Goal: Transaction & Acquisition: Book appointment/travel/reservation

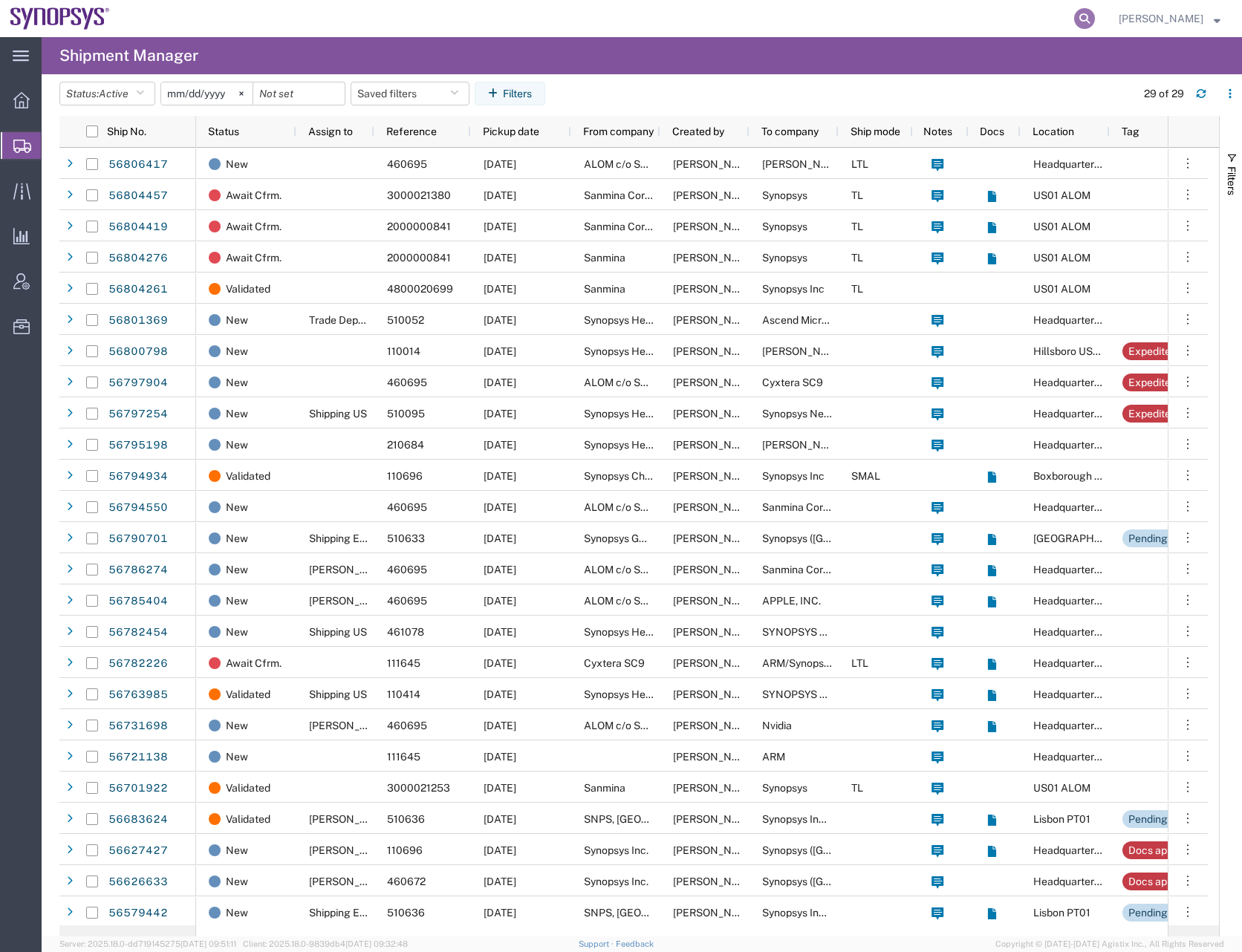
click at [1095, 15] on icon at bounding box center [1084, 18] width 21 height 21
paste input "56804261"
type input "56804261"
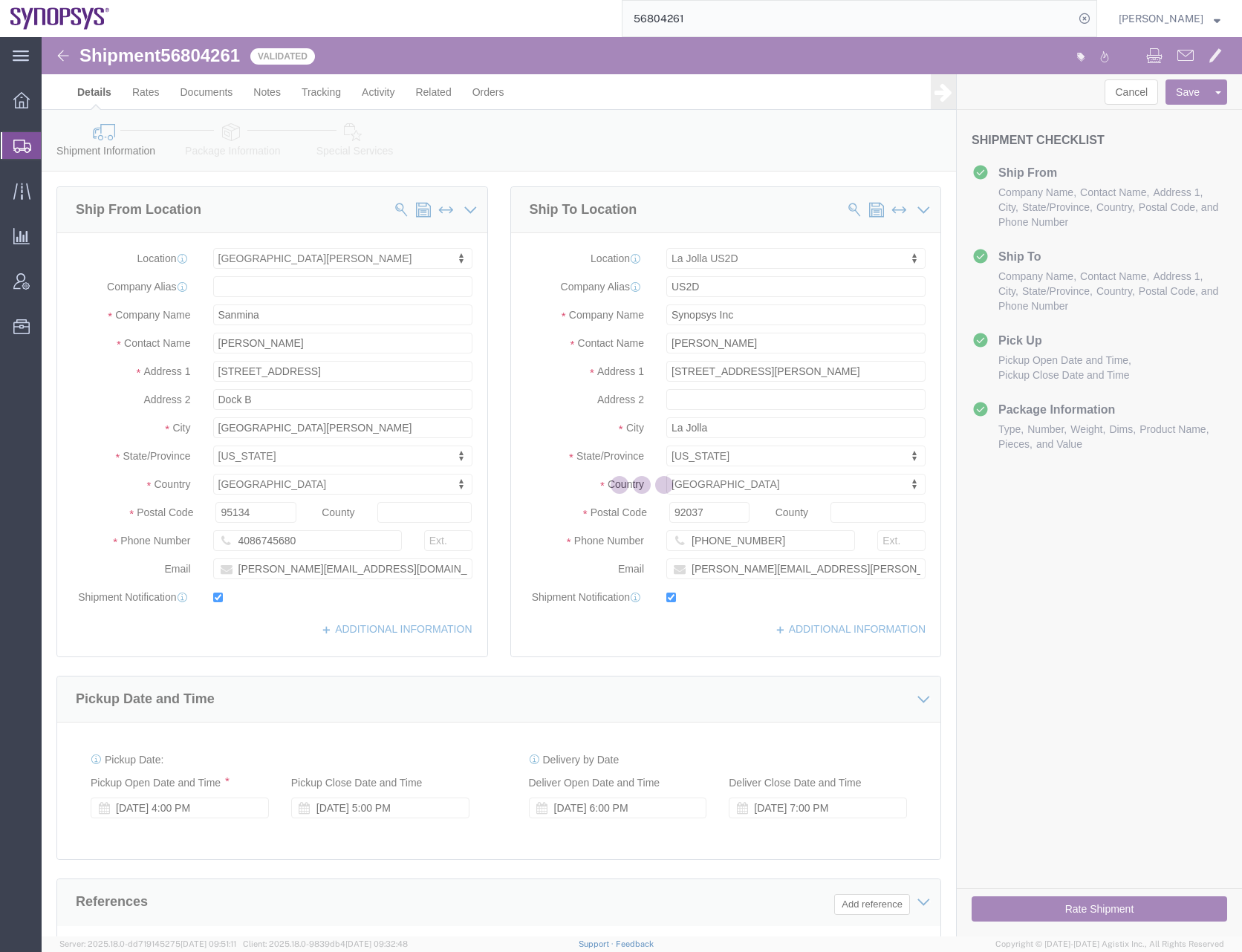
select select
select select "63192"
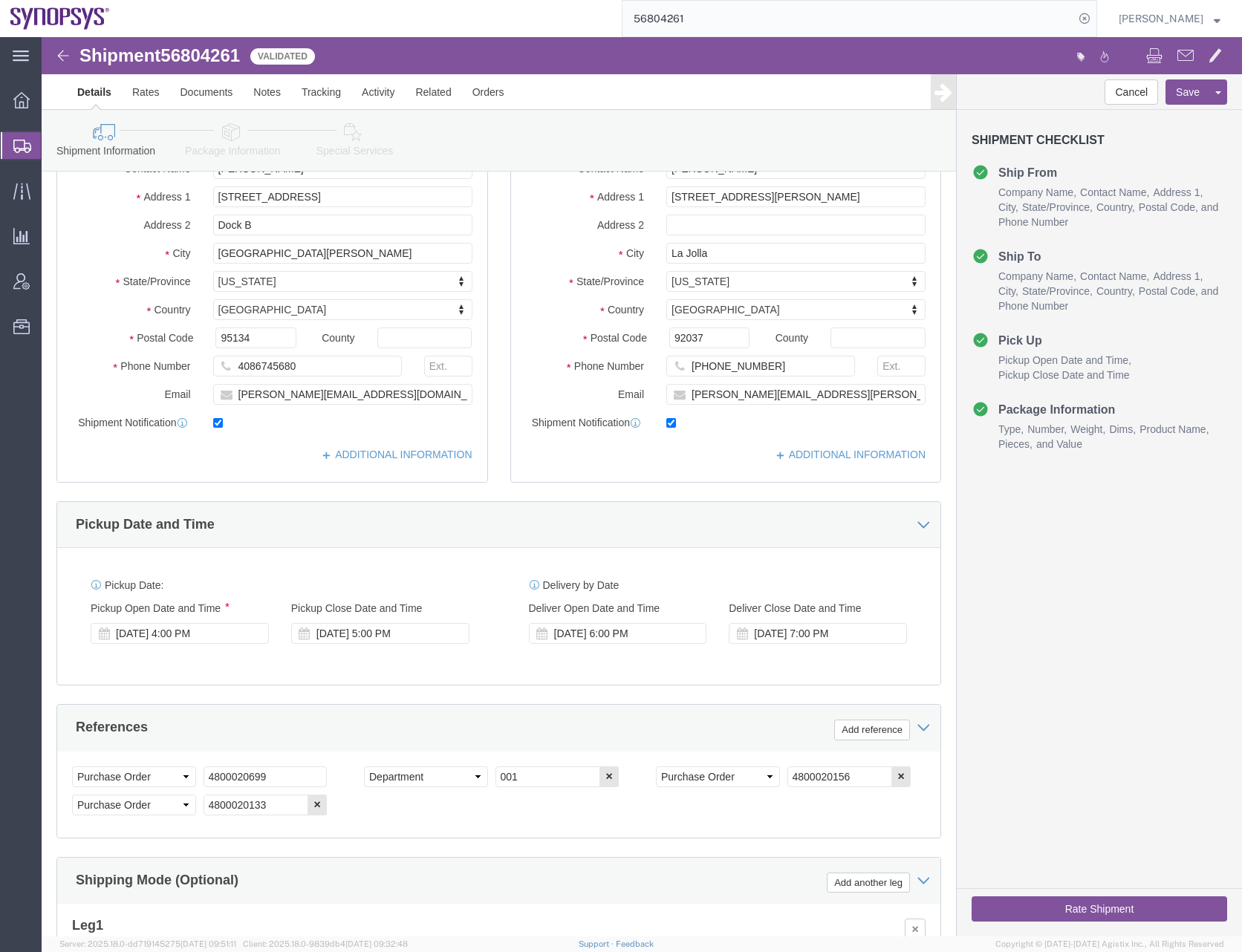
scroll to position [405, 0]
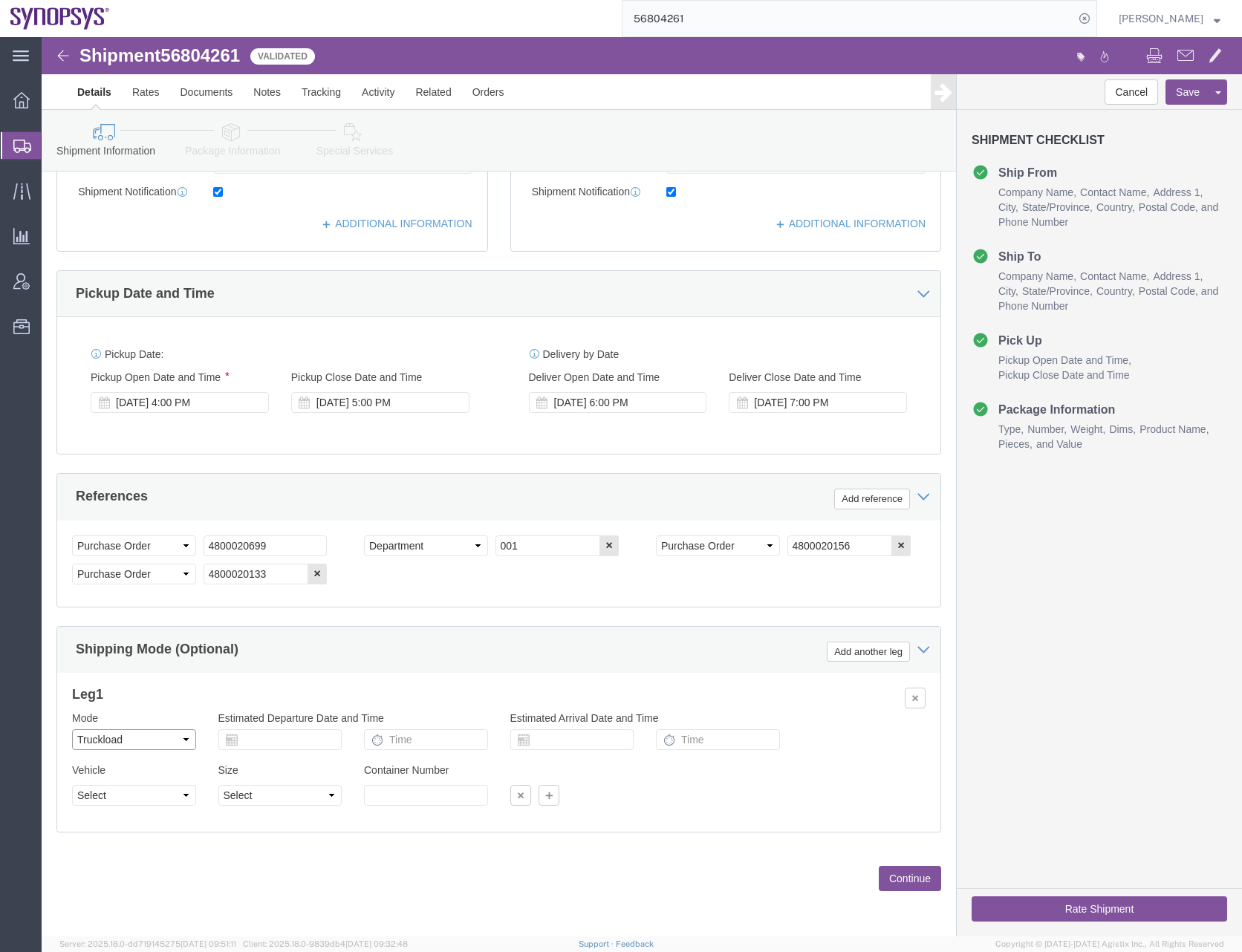
click select "Select Air Less than Truckload Multi-Leg Ocean Freight Rail Small Parcel Truckl…"
select select
click select "Select Air Less than Truckload Multi-Leg Ocean Freight Rail Small Parcel Truckl…"
click button "Continue"
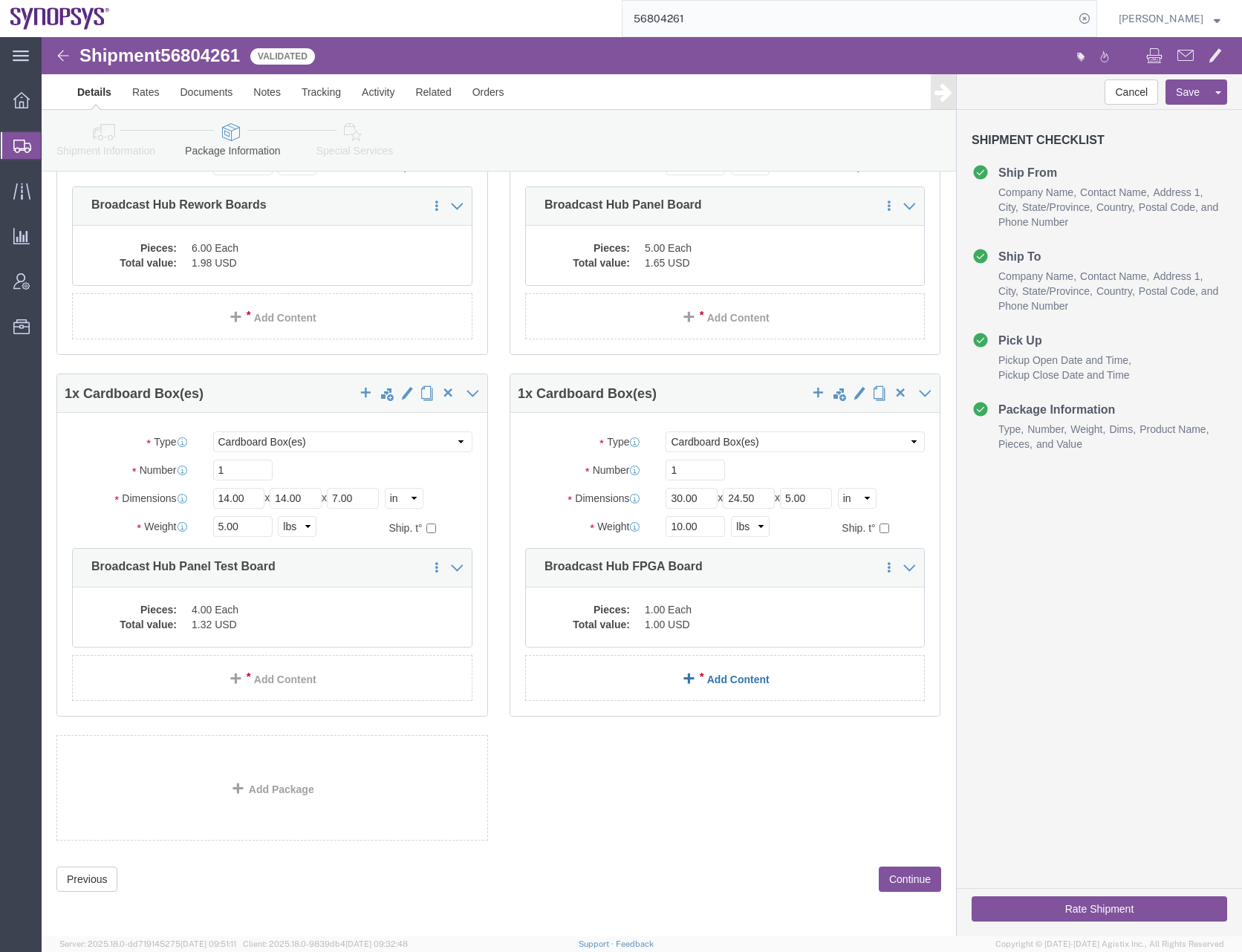
scroll to position [227, 0]
click button "Continue"
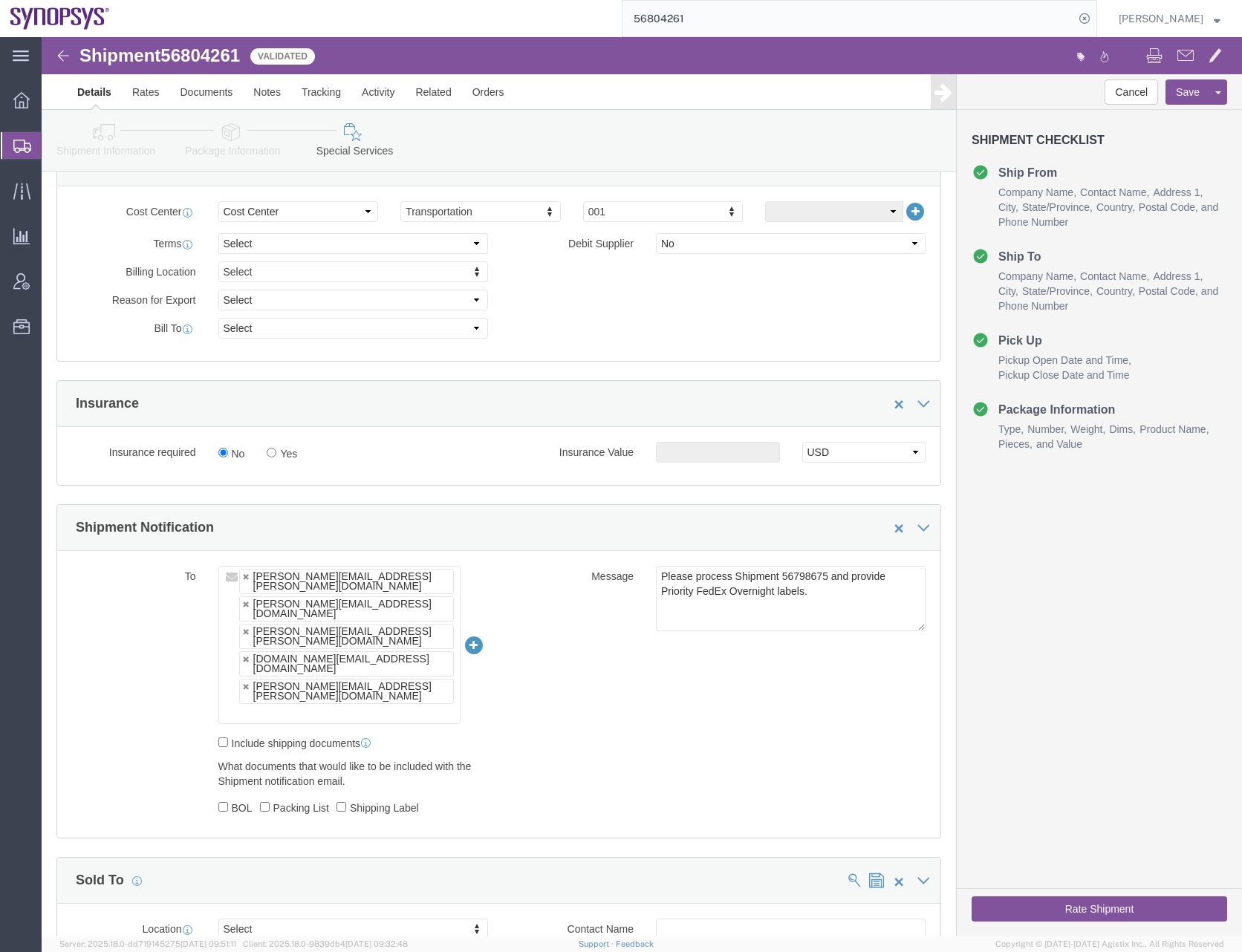
scroll to position [700, 0]
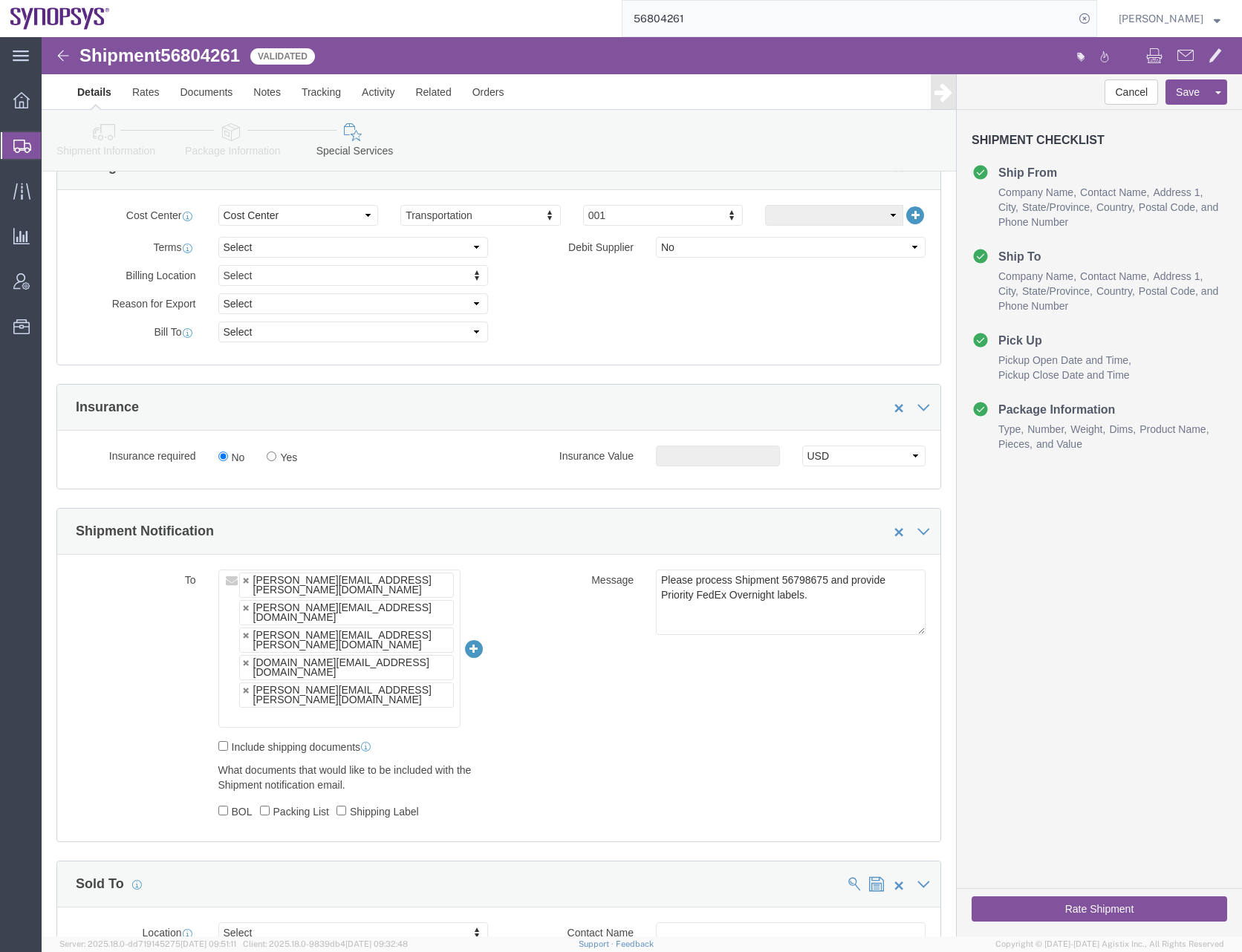
click ul "grinnell.duncan@sanmina.com elaine.eigenmann@sanmina.com mauro.gonzalez@sanmina…"
type input "shipping@synopsys.com"
type input "grinnell.duncan@sanmina.com,elaine.eigenmann@sanmina.com,mauro.gonzalez@sanmina…"
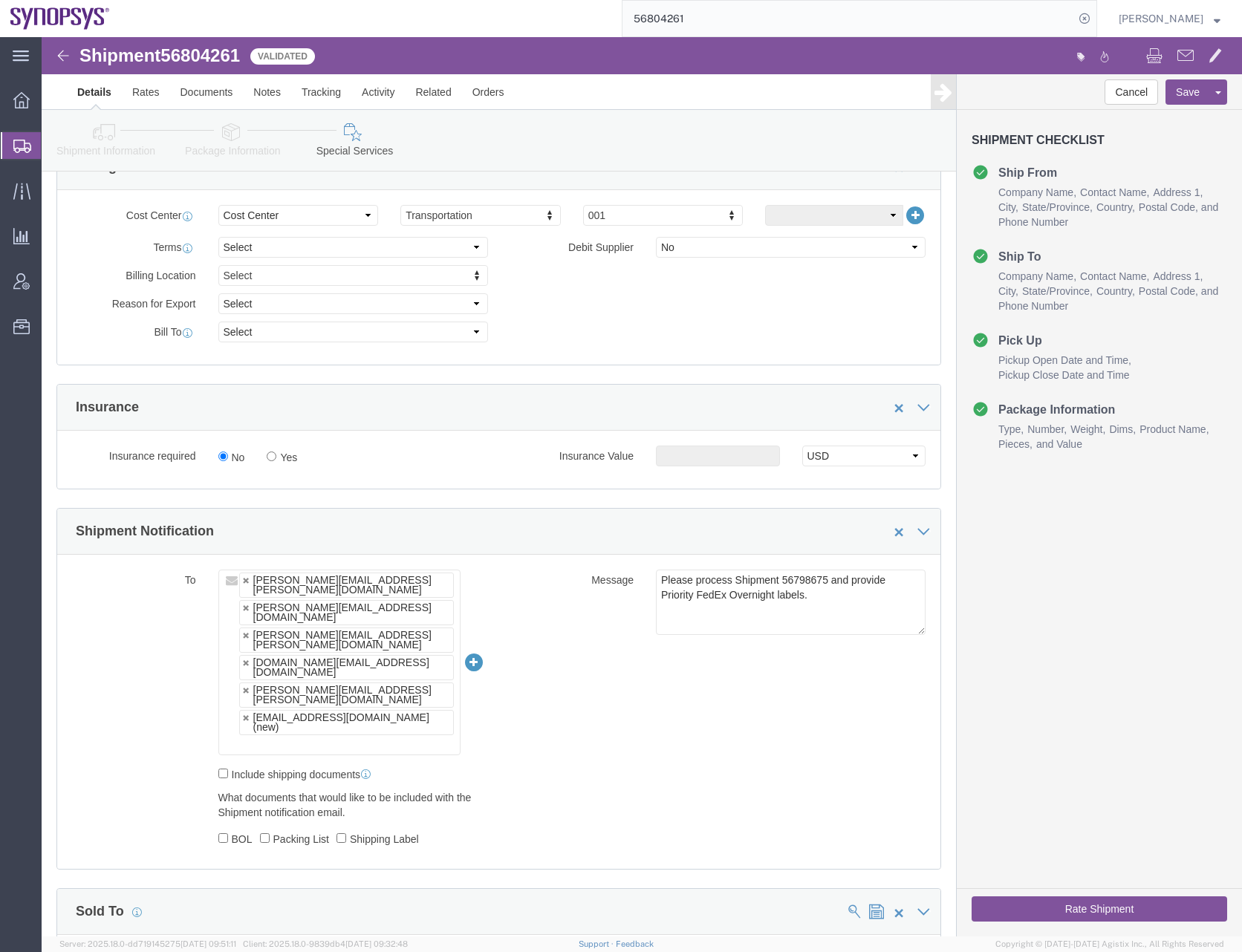
click div "To grinnell.duncan@sanmina.com elaine.eigenmann@sanmina.com mauro.gonzalez@sanm…"
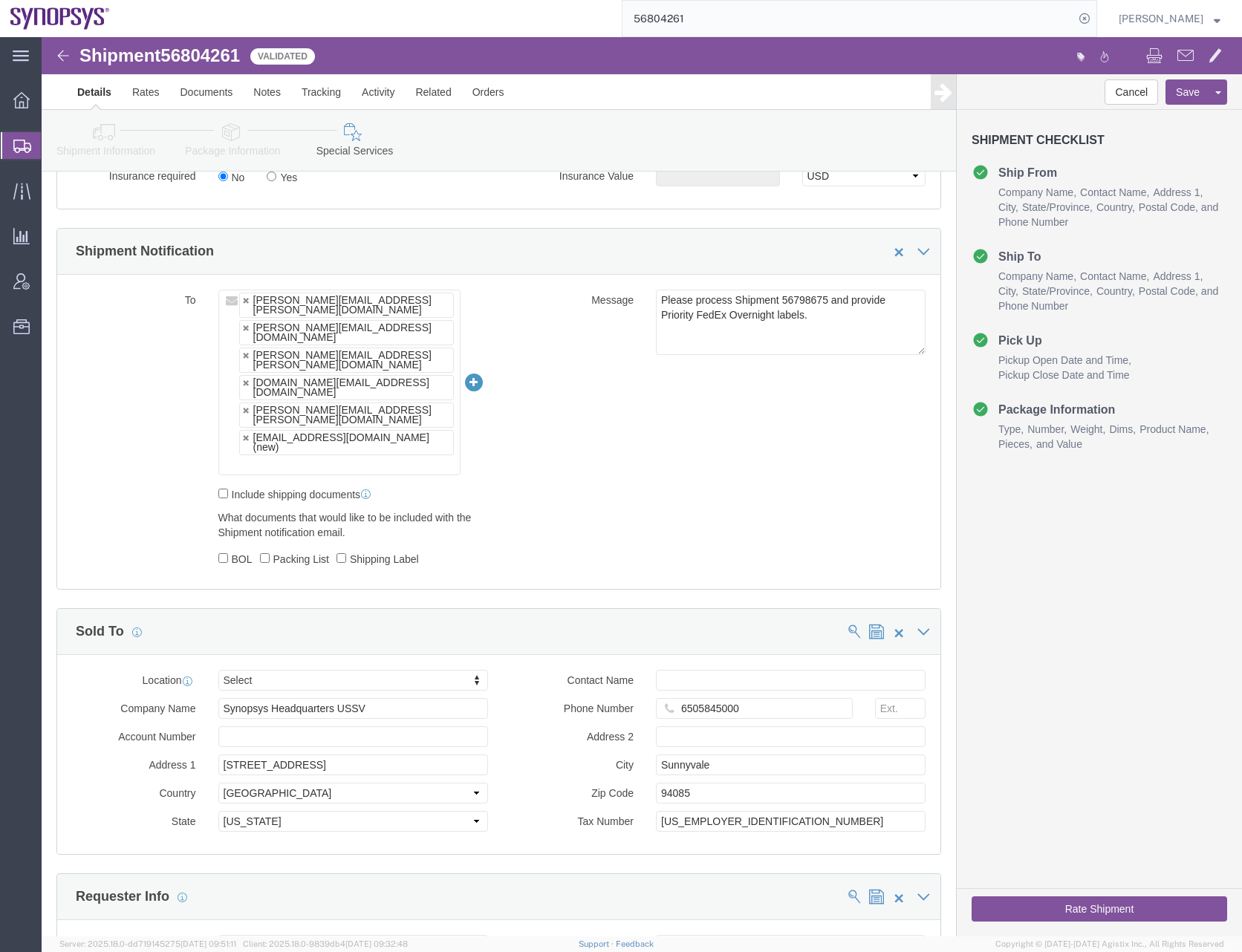
scroll to position [996, 0]
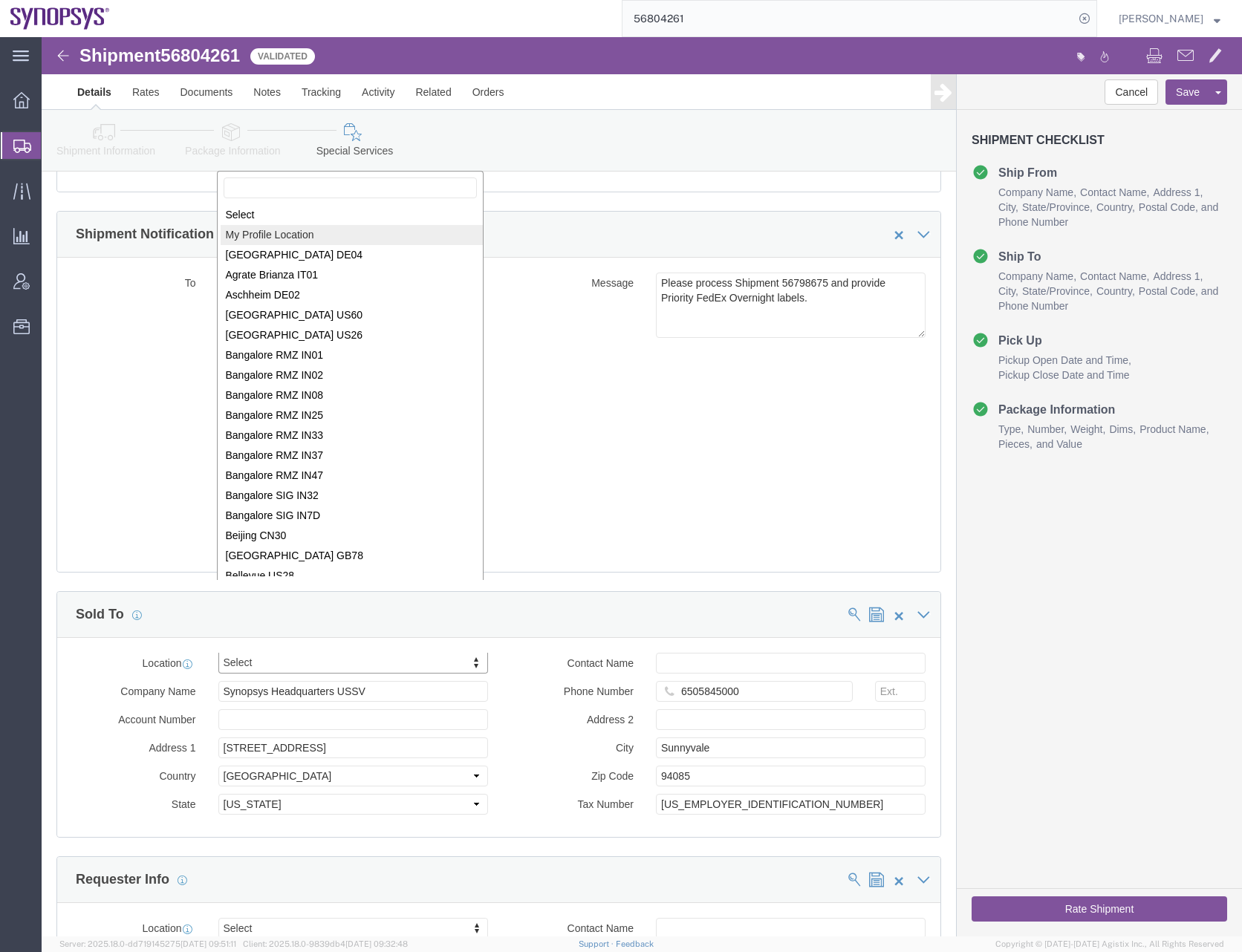
select select "MYPROFILE"
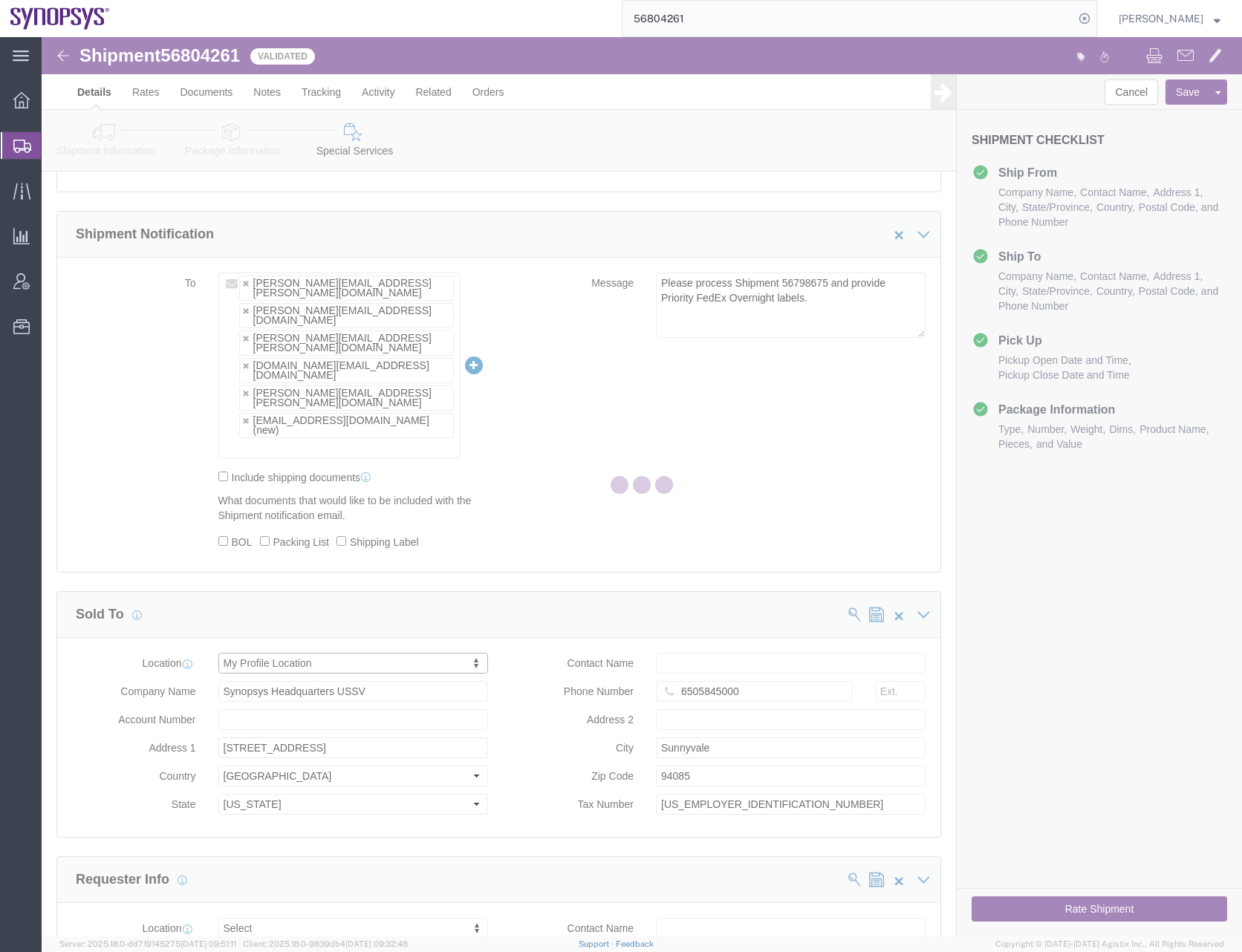
type input "[PERSON_NAME]"
type input "0016505845000"
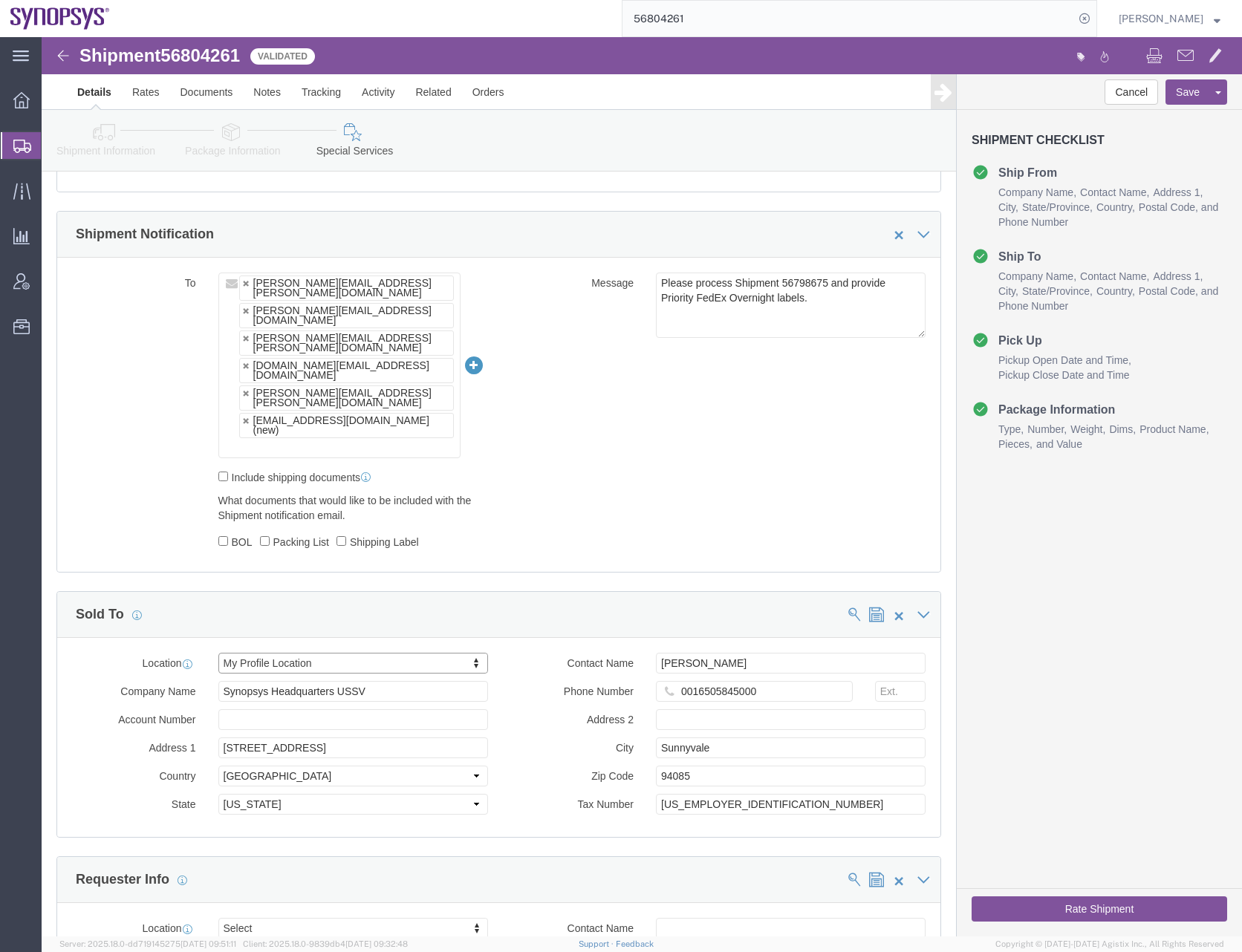
select select "CA"
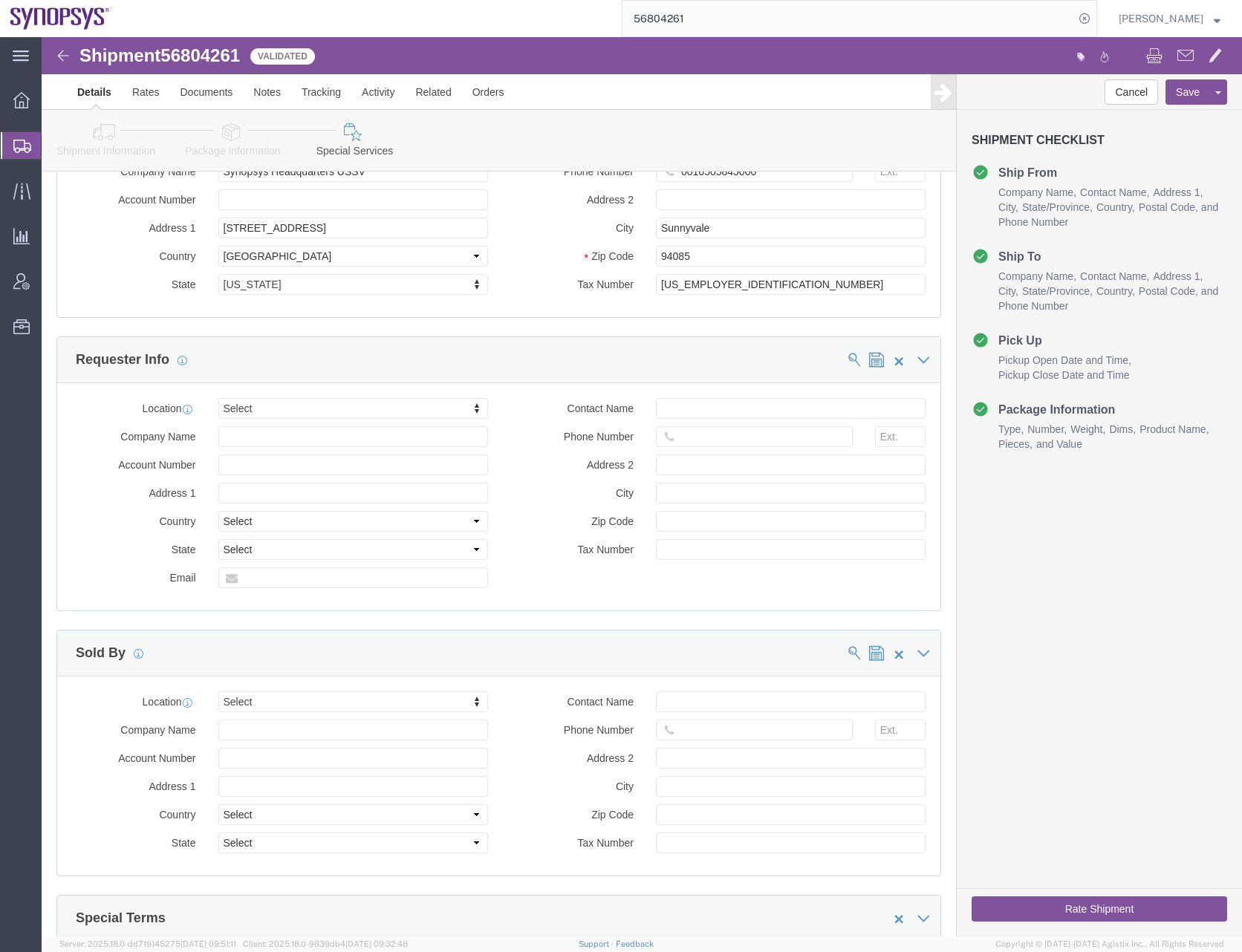
scroll to position [1609, 0]
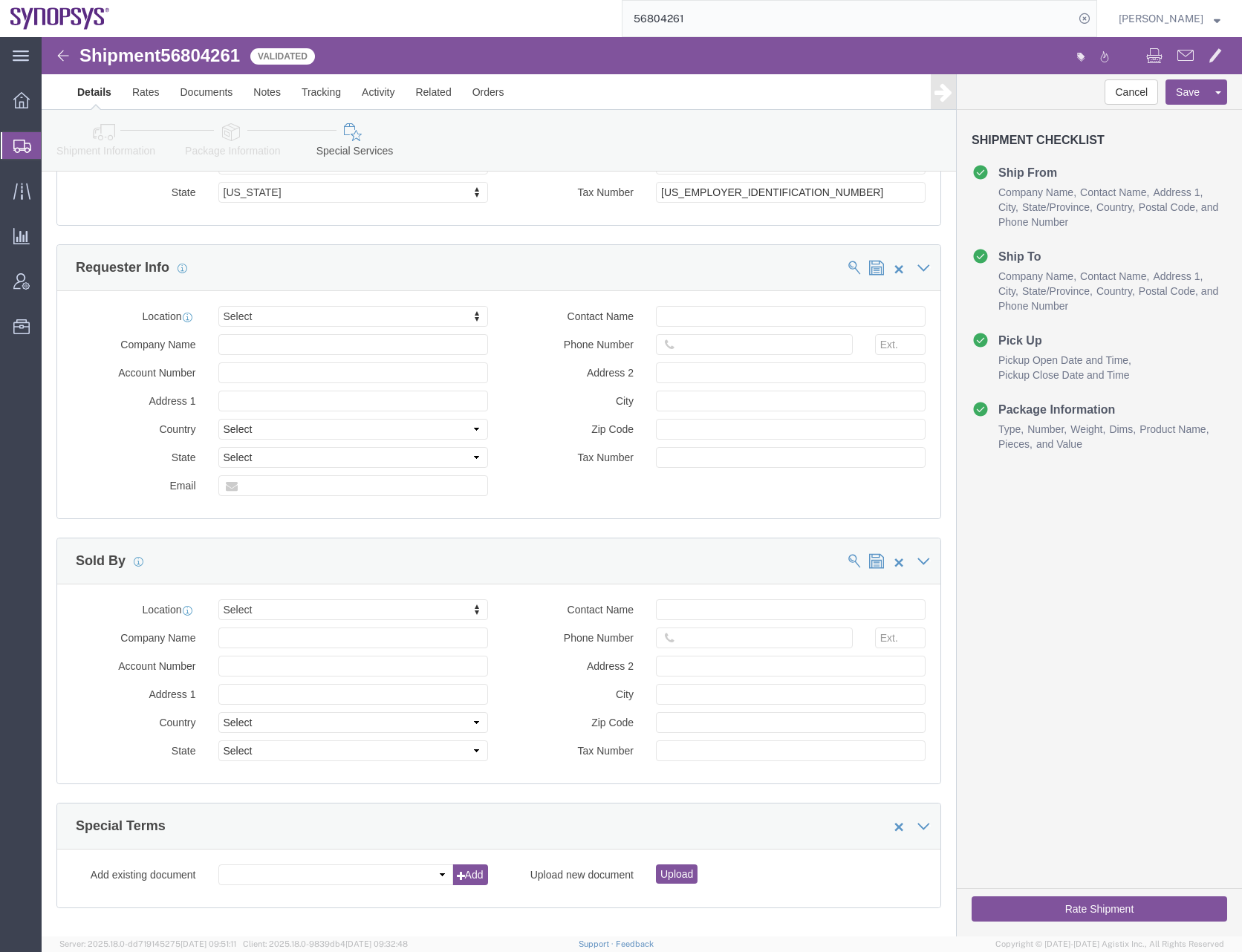
click button "Rate Shipment"
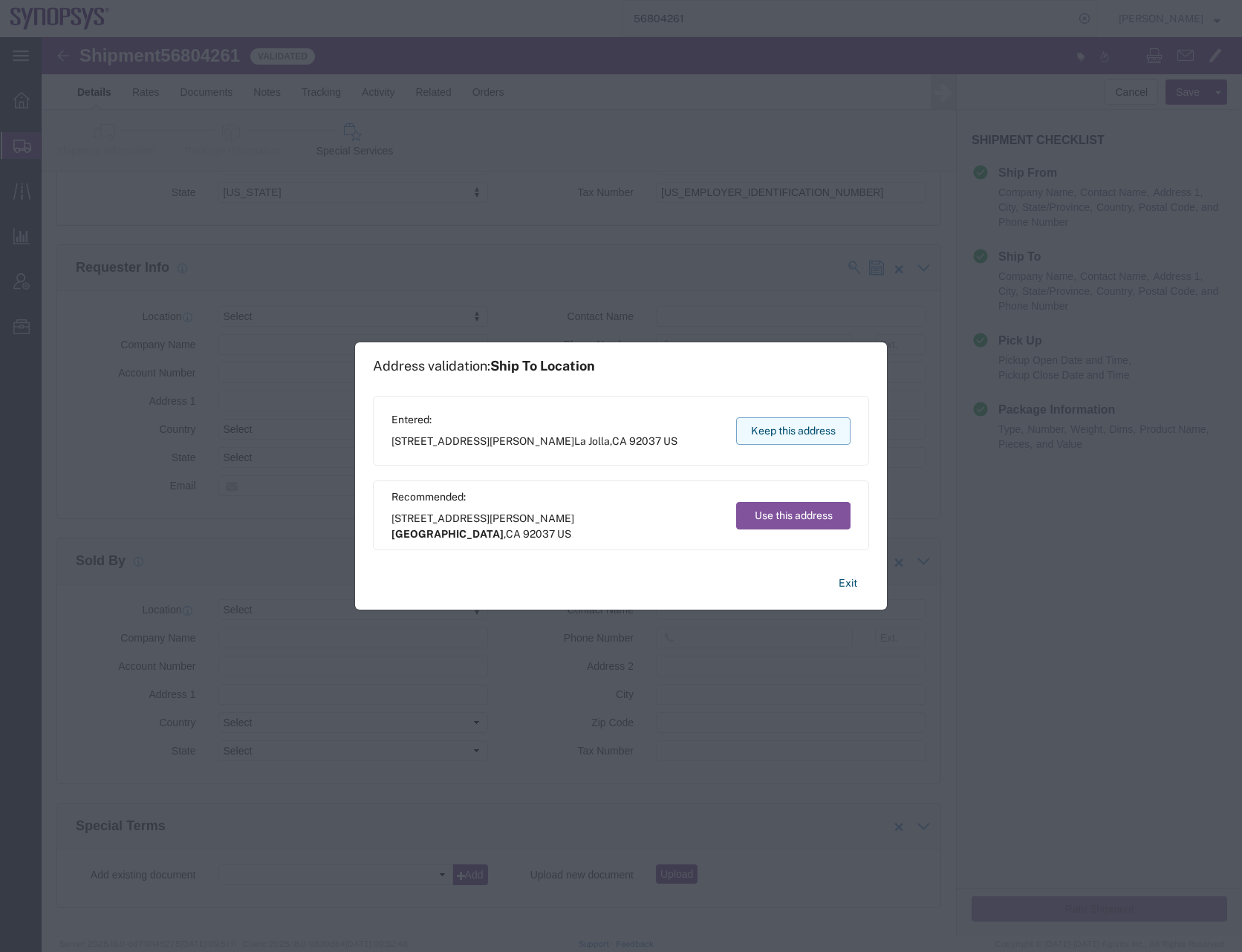
click at [784, 440] on button "Keep this address" at bounding box center [792, 430] width 114 height 27
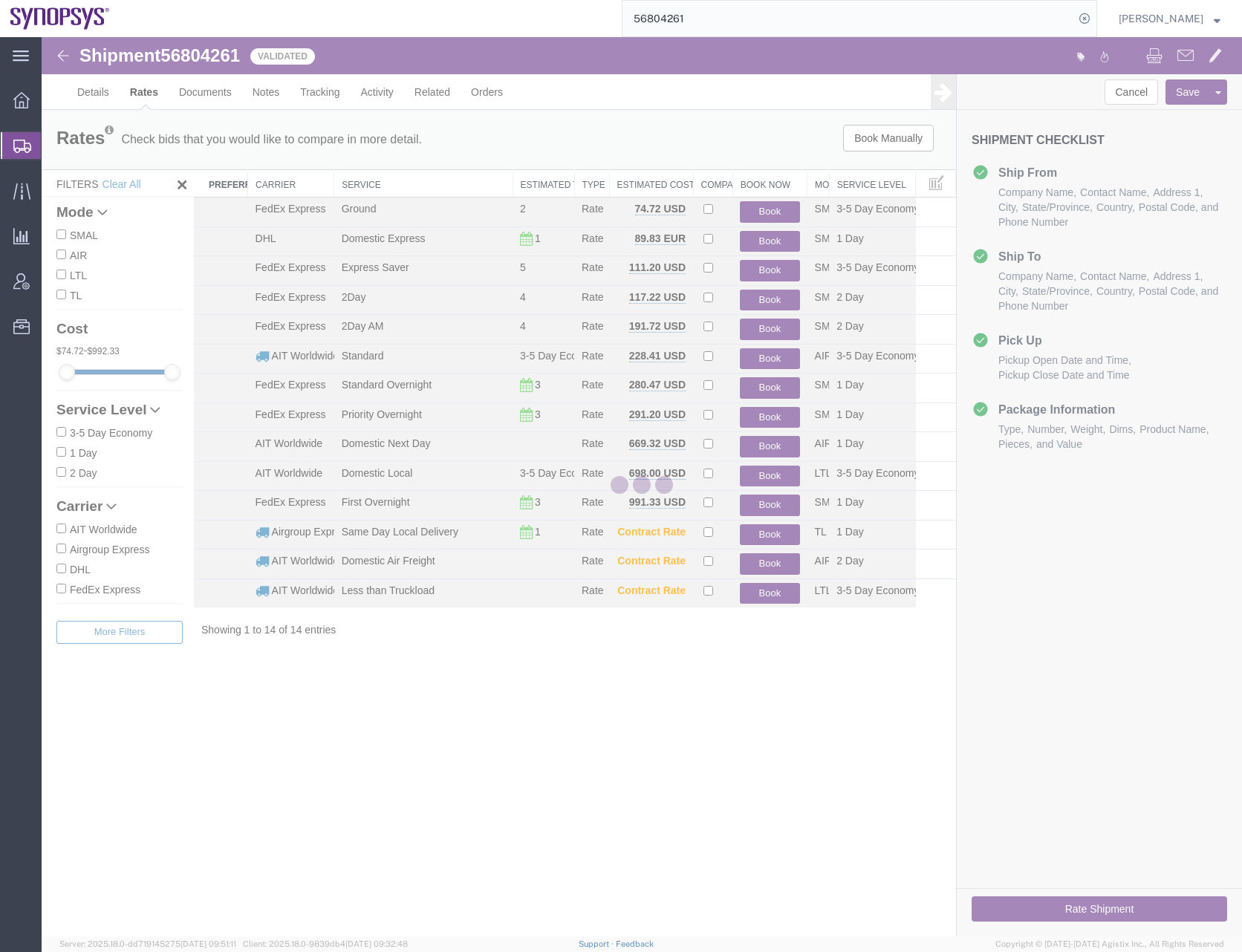
scroll to position [0, 0]
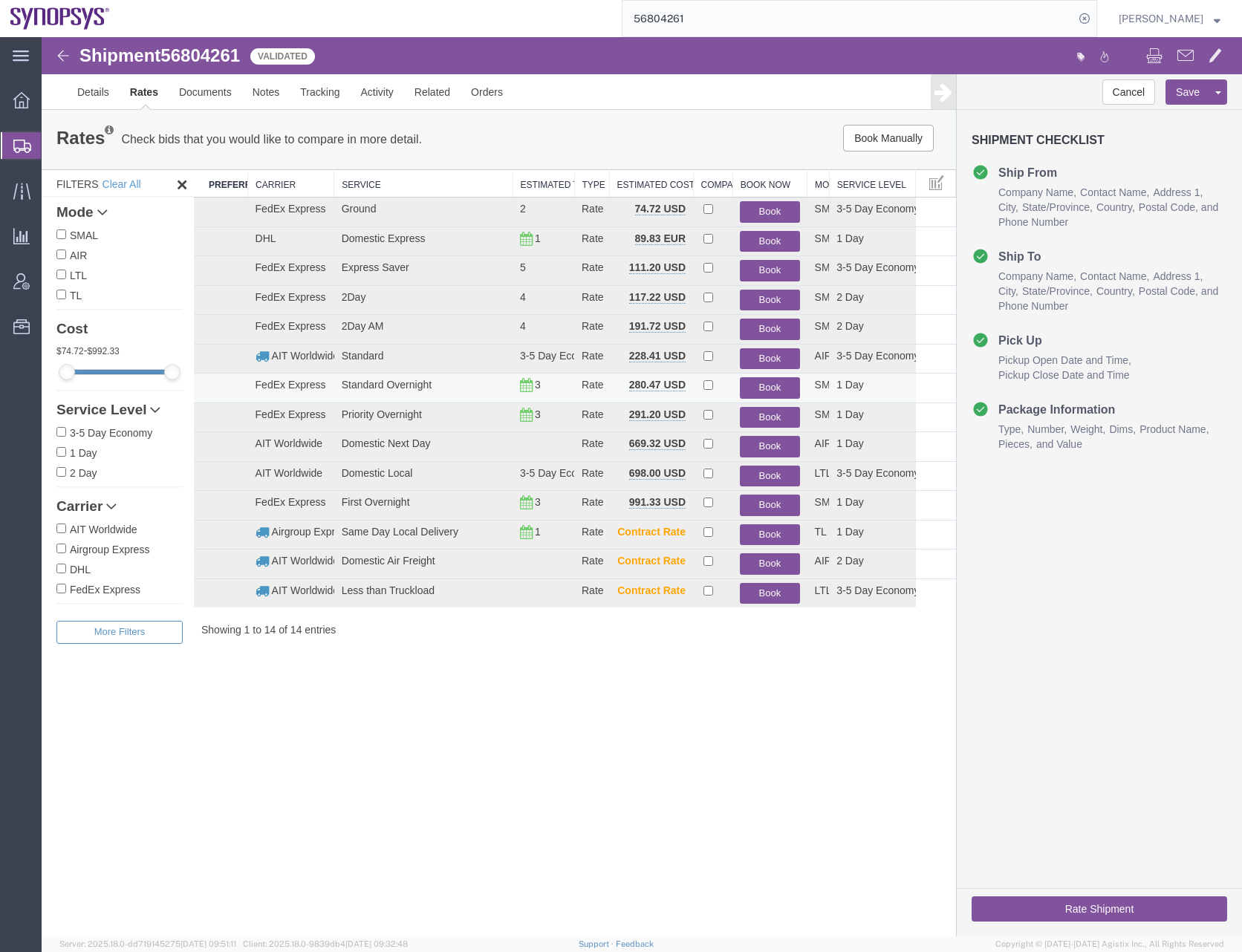
click at [769, 383] on button "Book" at bounding box center [769, 388] width 59 height 22
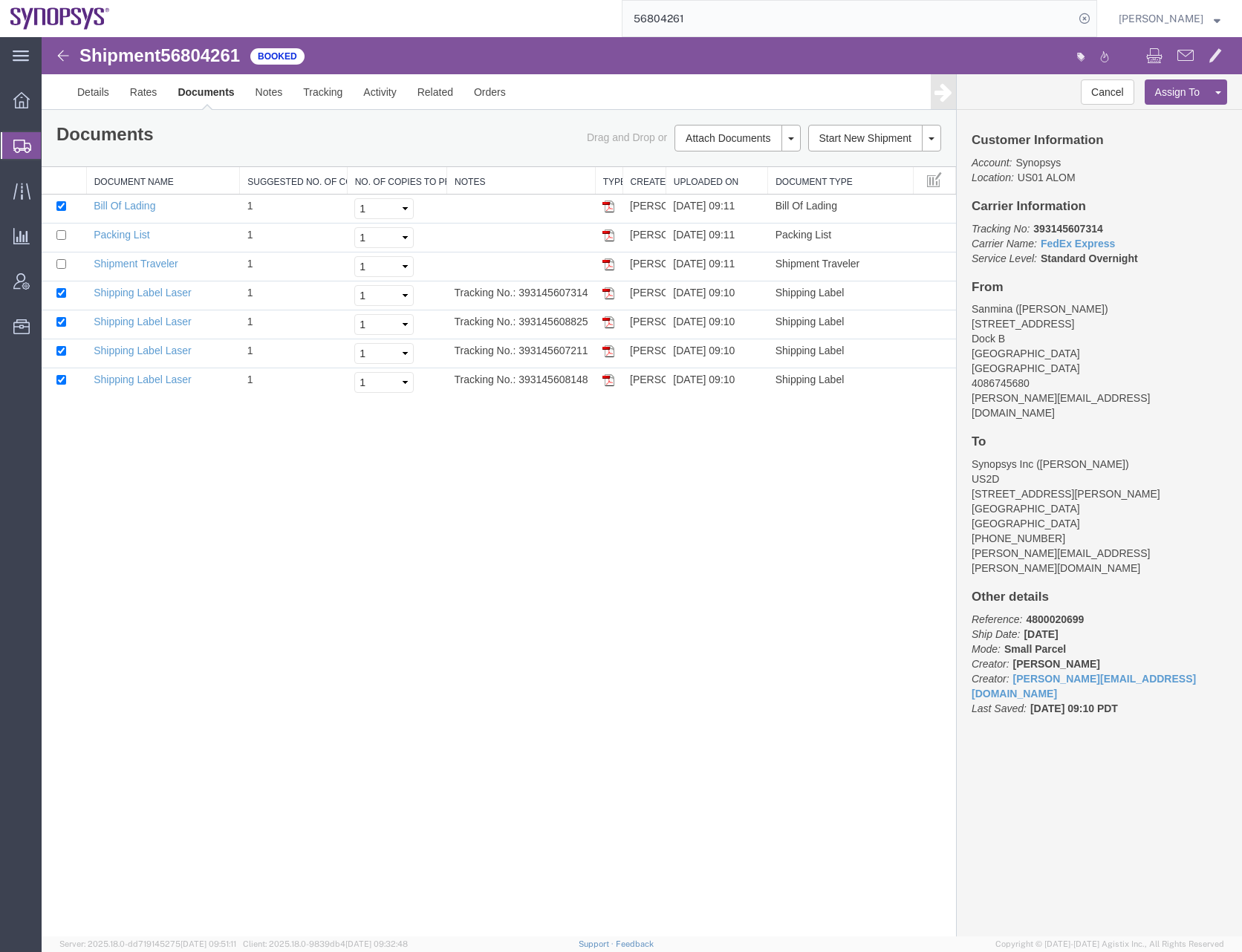
click at [368, 581] on div "Shipment 56804261 7 of 7 Booked Details Rates Documents Notes Tracking Activity…" at bounding box center [642, 487] width 1200 height 900
click at [16, 136] on div at bounding box center [22, 146] width 42 height 27
